Goal: Go to known website: Access a specific website the user already knows

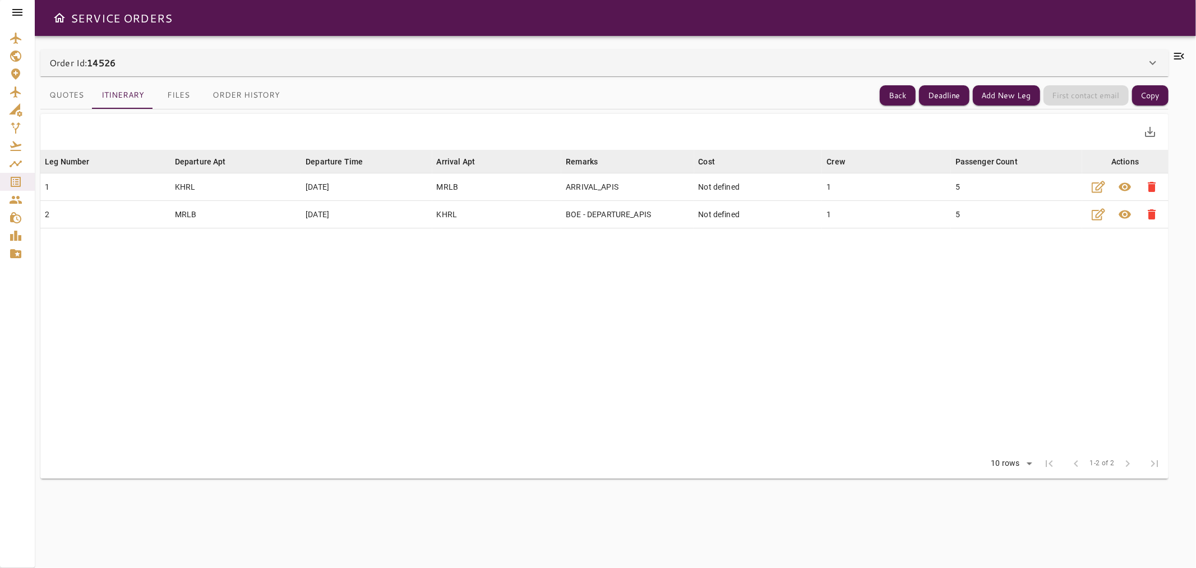
click at [16, 15] on icon at bounding box center [17, 12] width 10 height 7
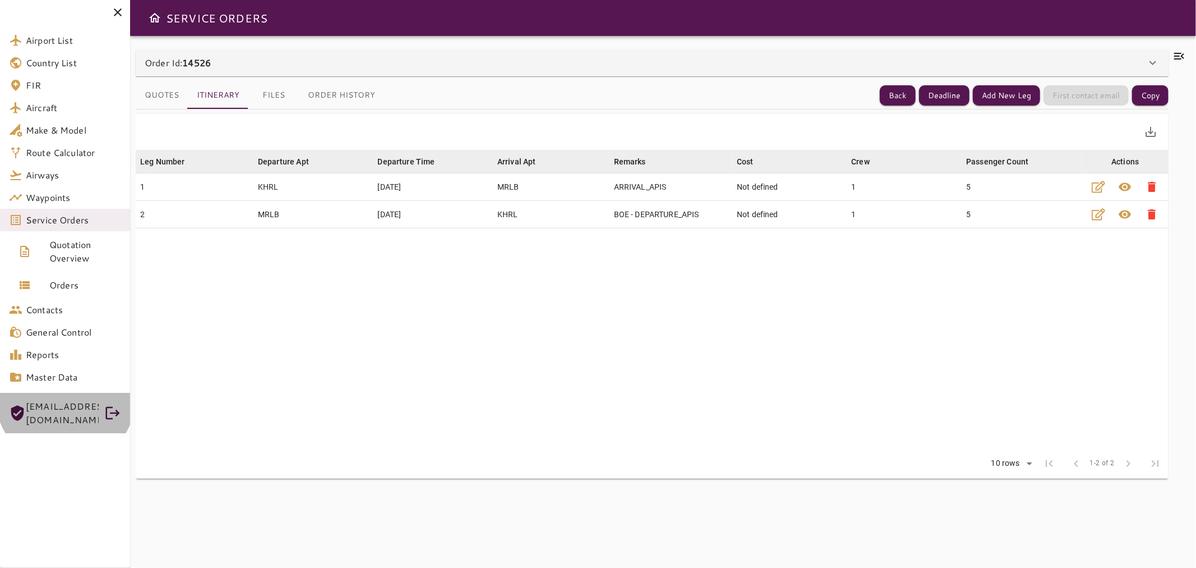
click at [66, 397] on div "[EMAIL_ADDRESS][DOMAIN_NAME]" at bounding box center [62, 412] width 73 height 31
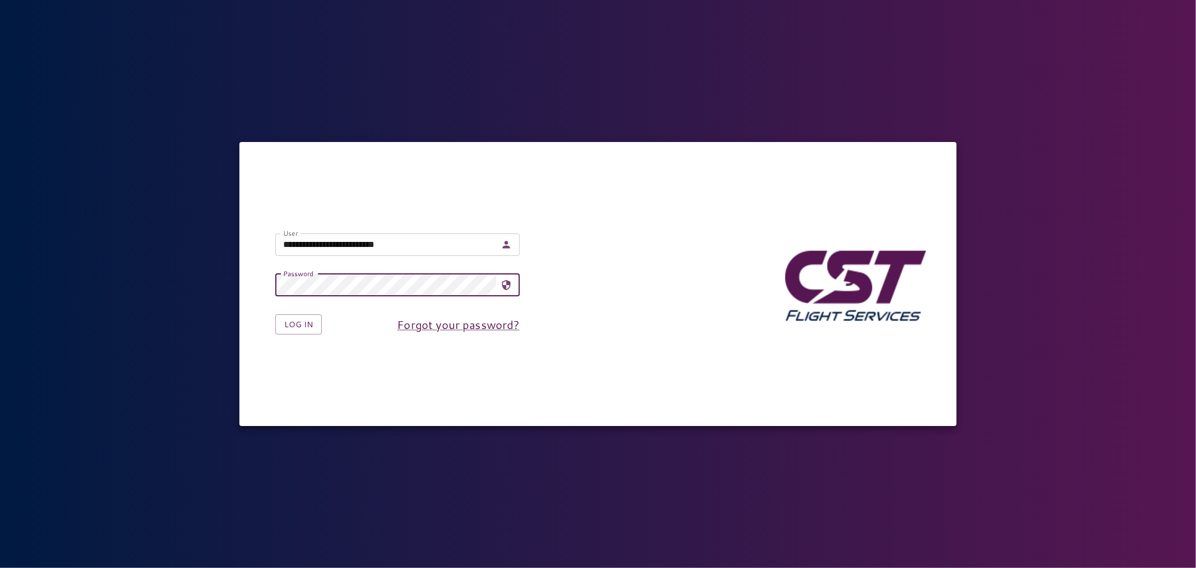
click at [367, 83] on div "**********" at bounding box center [598, 284] width 1196 height 568
click at [296, 316] on button "Log in" at bounding box center [298, 324] width 47 height 21
